Goal: Information Seeking & Learning: Learn about a topic

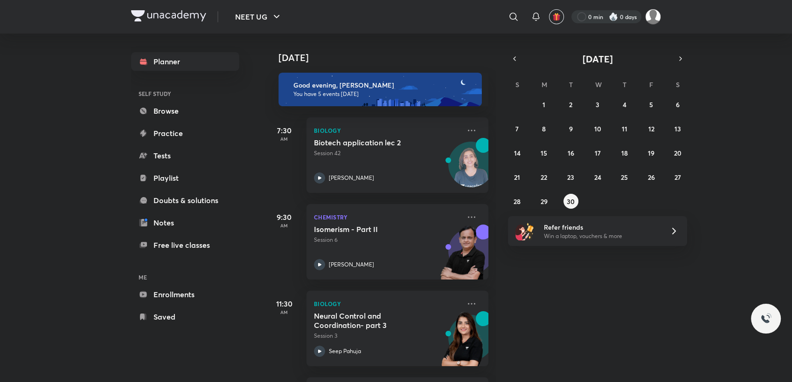
click at [597, 15] on div at bounding box center [606, 16] width 70 height 13
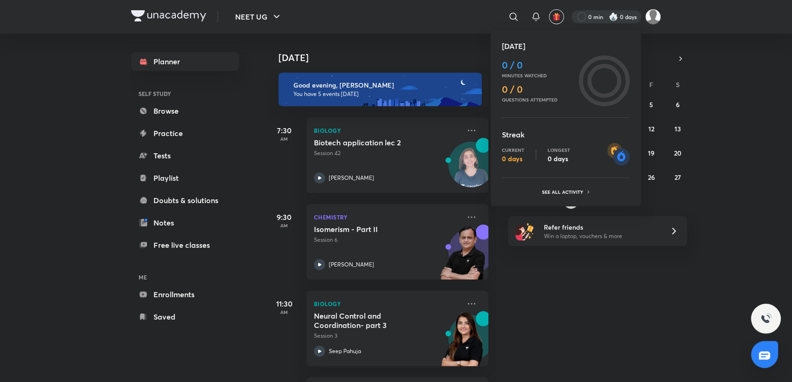
click at [614, 354] on div at bounding box center [396, 191] width 792 height 382
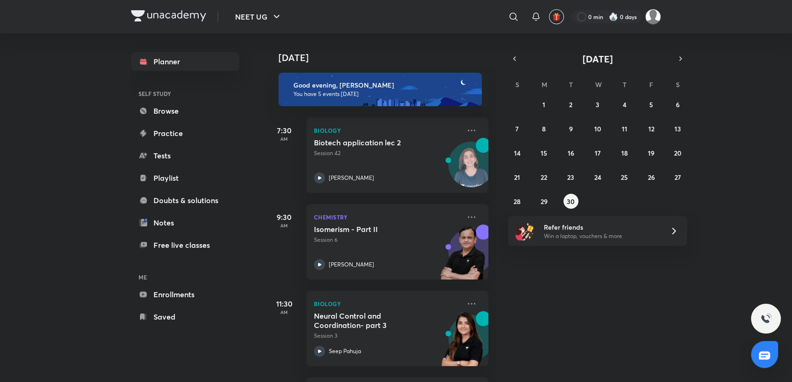
click at [616, 319] on div "[DATE] Good evening, [PERSON_NAME] You have 5 events [DATE] 7:30 AM Biology Bio…" at bounding box center [527, 208] width 525 height 349
click at [598, 16] on div at bounding box center [606, 16] width 70 height 13
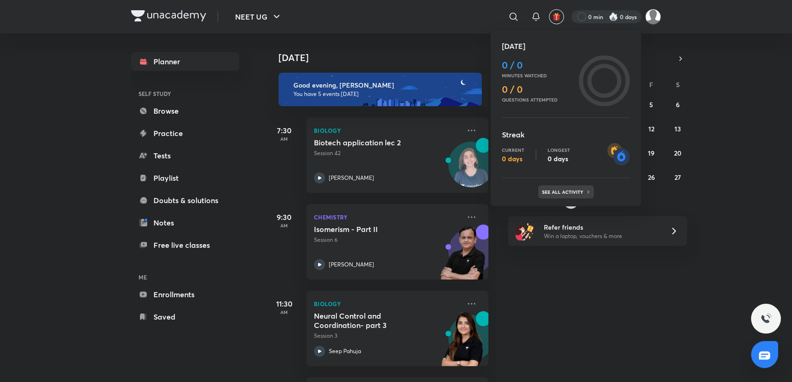
click at [576, 186] on div "See all activity" at bounding box center [565, 192] width 55 height 13
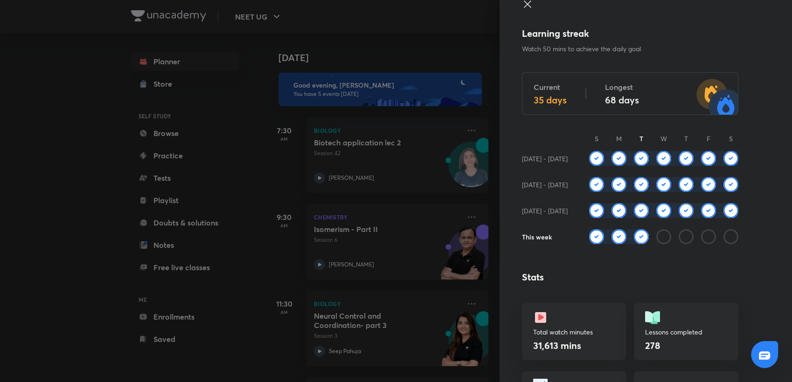
scroll to position [15, 0]
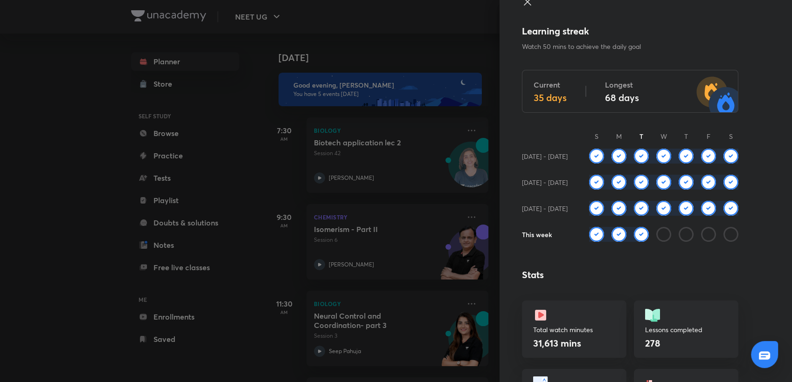
click at [403, 31] on div at bounding box center [396, 191] width 792 height 382
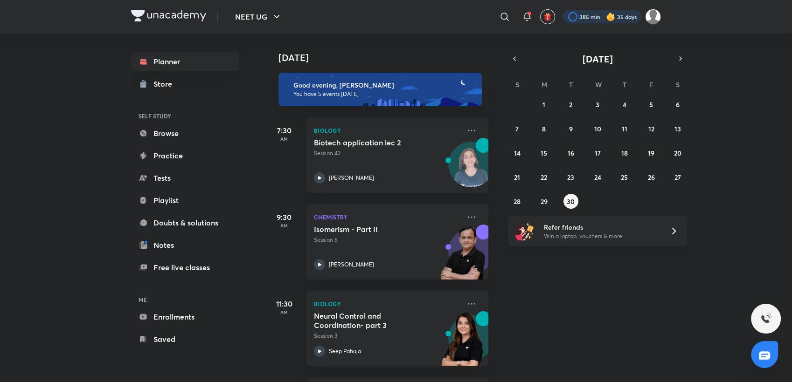
click at [587, 14] on div at bounding box center [601, 16] width 79 height 13
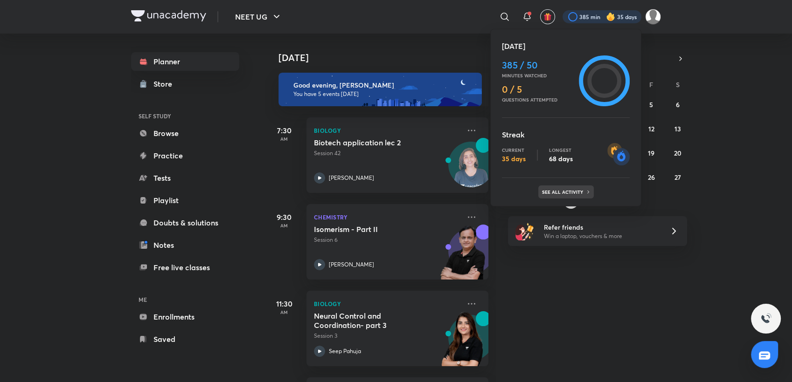
click at [567, 188] on div "See all activity" at bounding box center [565, 192] width 55 height 13
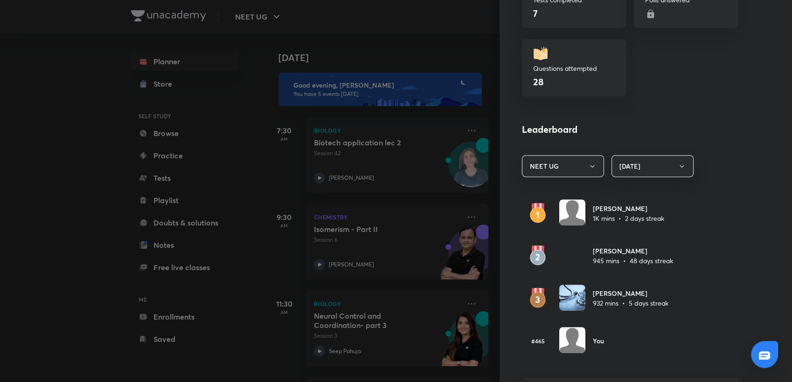
scroll to position [0, 0]
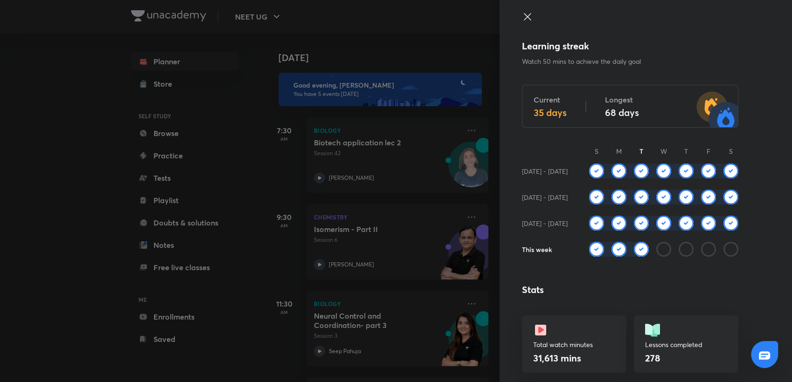
click at [386, 24] on div at bounding box center [396, 191] width 792 height 382
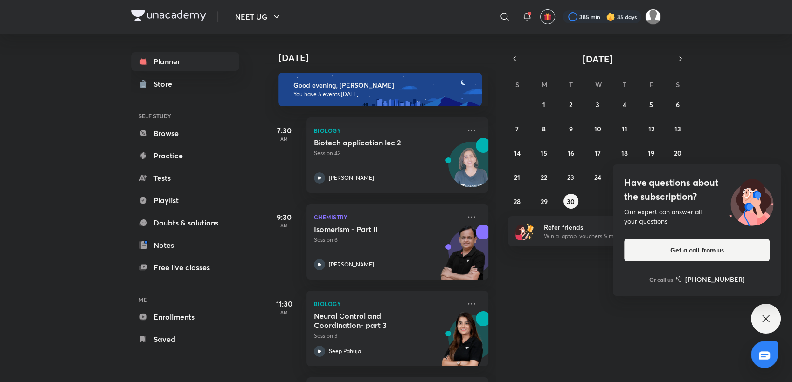
click at [759, 309] on div "Have questions about the subscription? Our expert can answer all your questions…" at bounding box center [766, 319] width 30 height 30
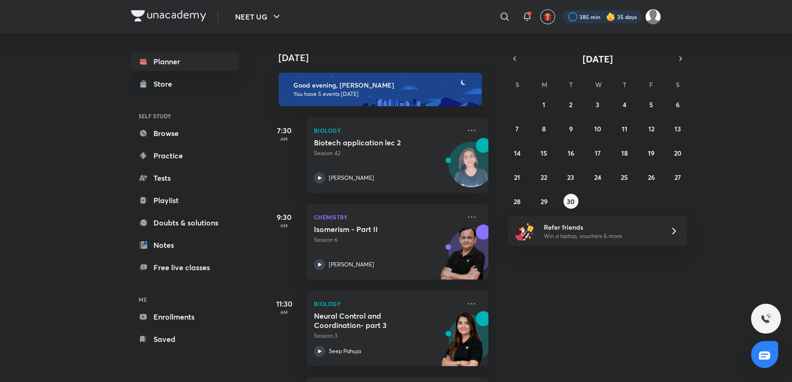
click at [565, 16] on div at bounding box center [601, 16] width 79 height 13
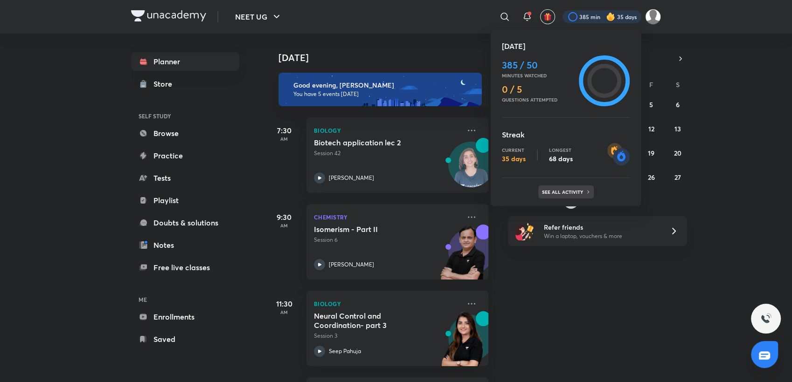
click at [562, 192] on p "See all activity" at bounding box center [563, 192] width 43 height 6
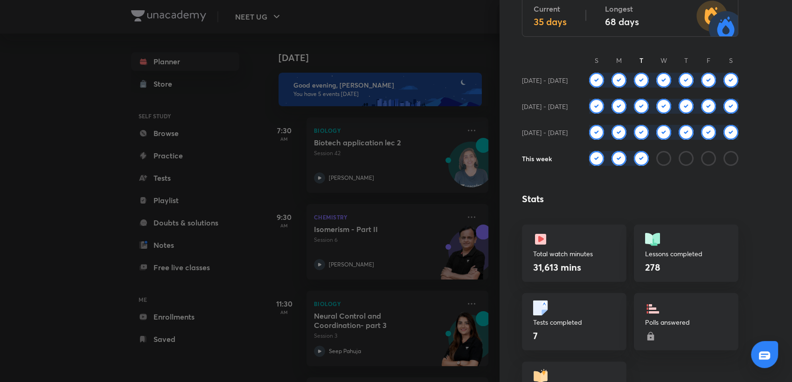
scroll to position [96, 0]
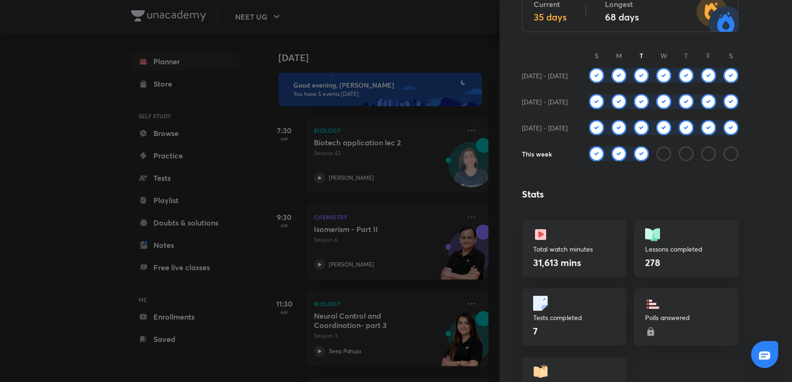
drag, startPoint x: 655, startPoint y: 58, endPoint x: 655, endPoint y: 63, distance: 5.1
click at [655, 63] on div "Learning streak Watch 50 mins to achieve the daily goal Current 35 days Longest…" at bounding box center [645, 191] width 292 height 382
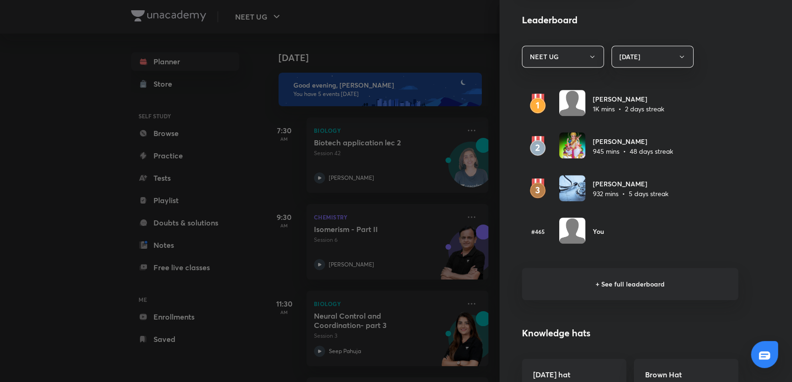
scroll to position [522, 0]
click at [572, 63] on button "NEET UG" at bounding box center [563, 58] width 82 height 22
click at [408, 21] on div at bounding box center [396, 191] width 792 height 382
